Goal: Find contact information: Obtain details needed to contact an individual or organization

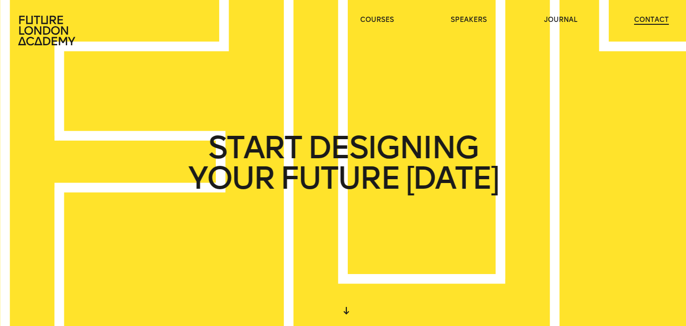
click at [645, 19] on link "contact" at bounding box center [651, 20] width 35 height 10
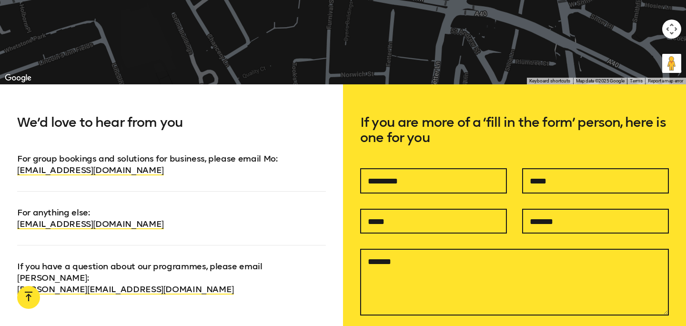
scroll to position [578, 0]
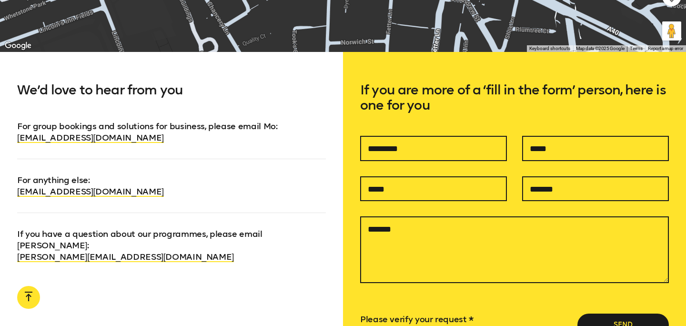
drag, startPoint x: 165, startPoint y: 190, endPoint x: 4, endPoint y: 188, distance: 160.6
click at [4, 188] on div "We’d love to hear from you For group bookings and solutions for business, pleas…" at bounding box center [171, 240] width 343 height 377
copy link "info@futurelondonacademy.co.uk"
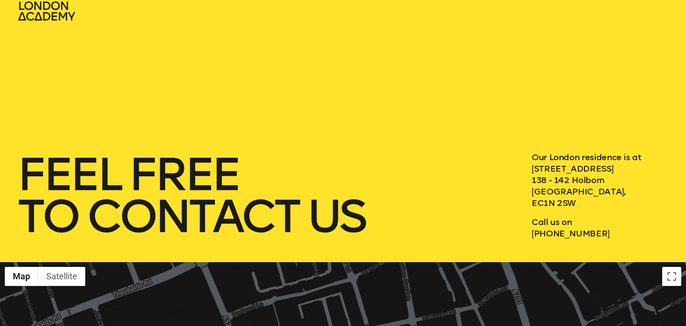
scroll to position [0, 0]
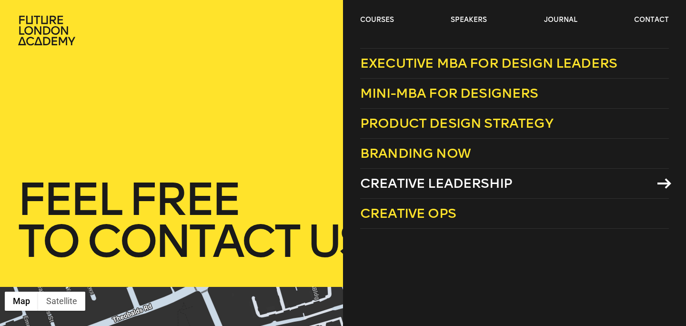
click at [422, 182] on span "Creative Leadership" at bounding box center [436, 183] width 152 height 16
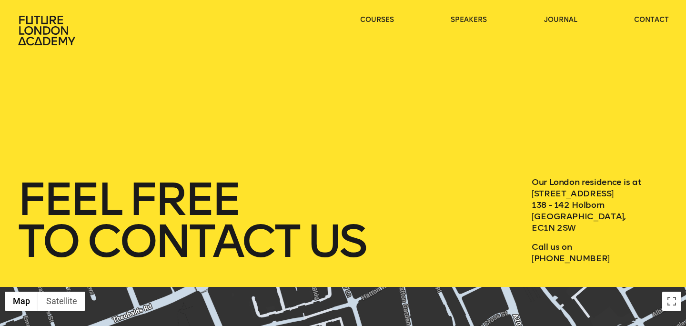
click at [552, 14] on header "courses speakers journal contact" at bounding box center [343, 23] width 686 height 46
click at [555, 19] on link "journal" at bounding box center [560, 20] width 33 height 10
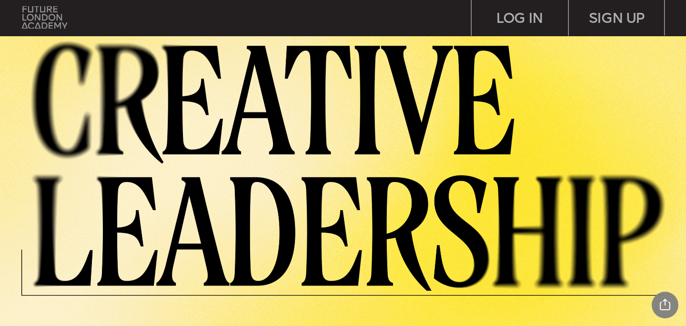
click at [47, 20] on img at bounding box center [44, 17] width 45 height 23
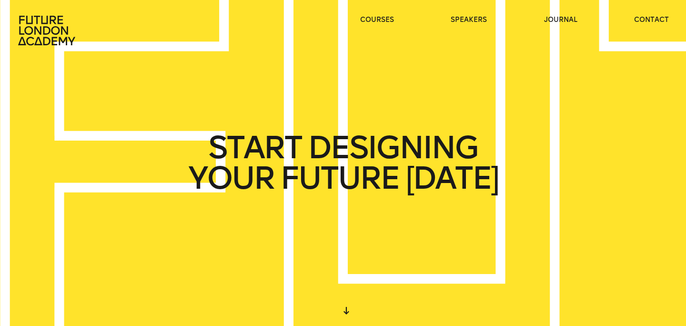
click at [46, 26] on icon at bounding box center [47, 30] width 61 height 30
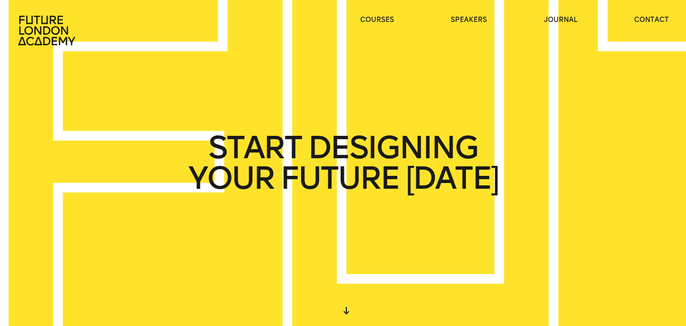
click at [46, 26] on icon at bounding box center [47, 30] width 61 height 30
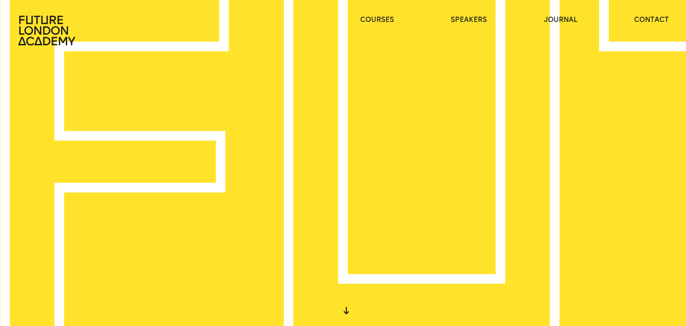
click at [59, 24] on icon at bounding box center [47, 30] width 61 height 30
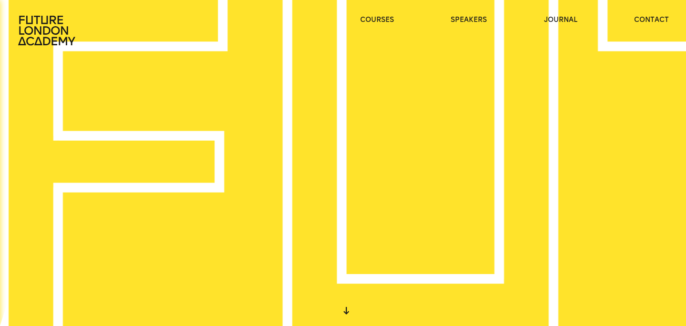
click at [59, 24] on icon at bounding box center [47, 30] width 61 height 30
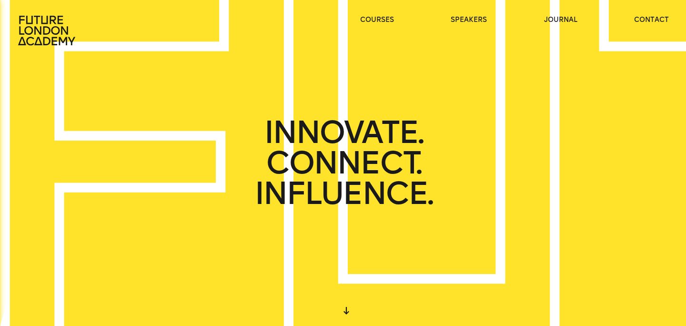
click at [72, 28] on icon at bounding box center [47, 30] width 61 height 30
click at [59, 30] on icon at bounding box center [46, 31] width 57 height 30
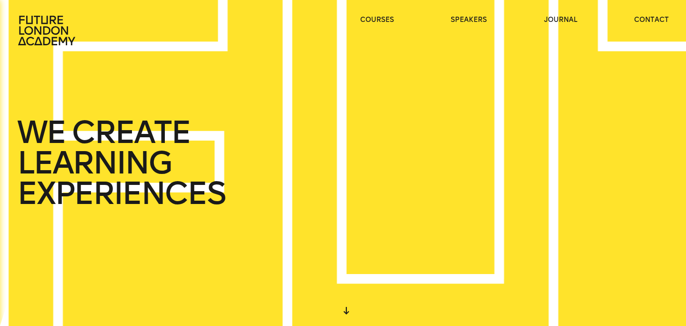
click at [40, 26] on icon at bounding box center [47, 30] width 61 height 30
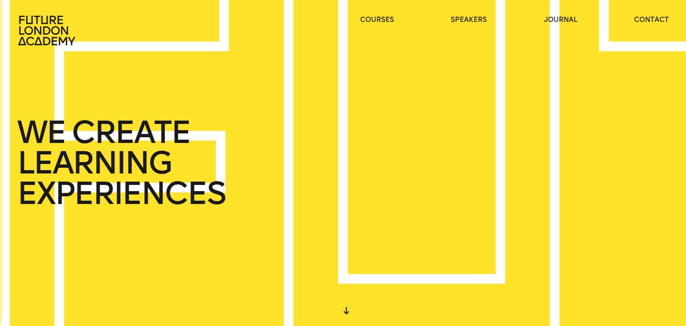
click at [40, 26] on icon at bounding box center [47, 30] width 61 height 30
click at [29, 30] on icon at bounding box center [47, 30] width 61 height 30
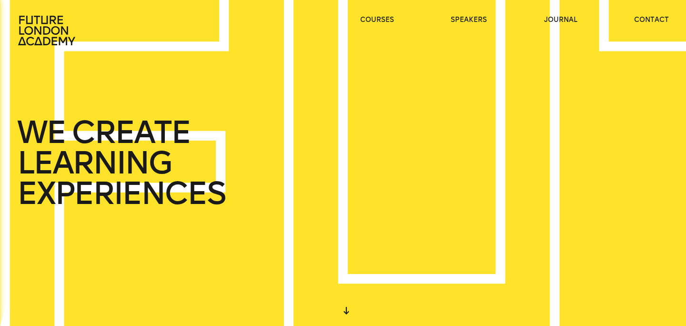
click at [31, 28] on icon at bounding box center [46, 31] width 57 height 30
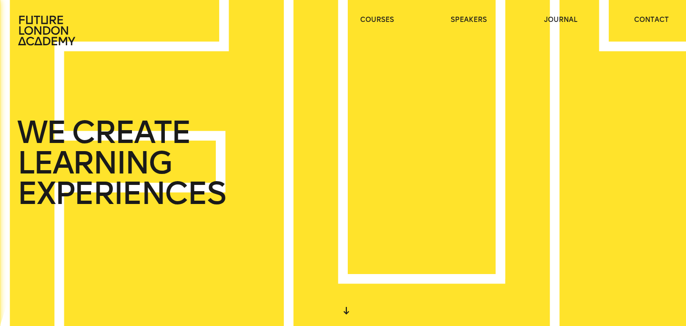
click at [31, 28] on icon at bounding box center [46, 31] width 57 height 30
